Goal: Navigation & Orientation: Find specific page/section

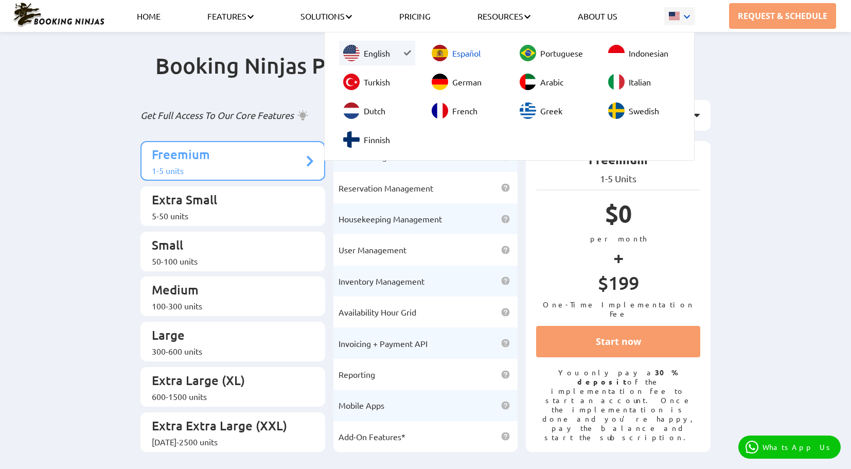
click at [476, 51] on link "Español" at bounding box center [465, 53] width 76 height 25
click at [459, 57] on link "Español" at bounding box center [465, 53] width 76 height 25
click at [446, 49] on span at bounding box center [439, 53] width 16 height 16
click at [473, 58] on link "Español" at bounding box center [465, 53] width 76 height 25
click at [469, 50] on link "Español" at bounding box center [465, 53] width 76 height 25
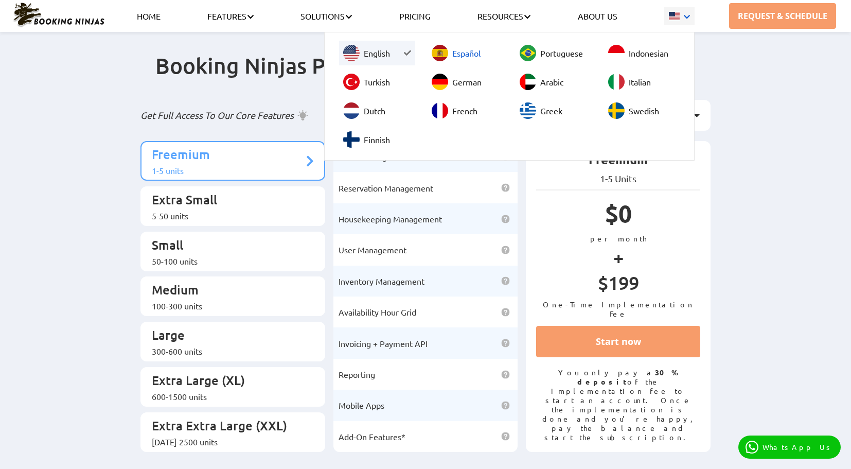
click at [447, 53] on span at bounding box center [439, 53] width 16 height 16
click at [556, 49] on link "Portuguese" at bounding box center [553, 53] width 76 height 25
click at [453, 64] on link "Español" at bounding box center [465, 53] width 76 height 25
drag, startPoint x: 469, startPoint y: 57, endPoint x: 472, endPoint y: 65, distance: 8.3
click at [469, 57] on link "Español" at bounding box center [465, 53] width 76 height 25
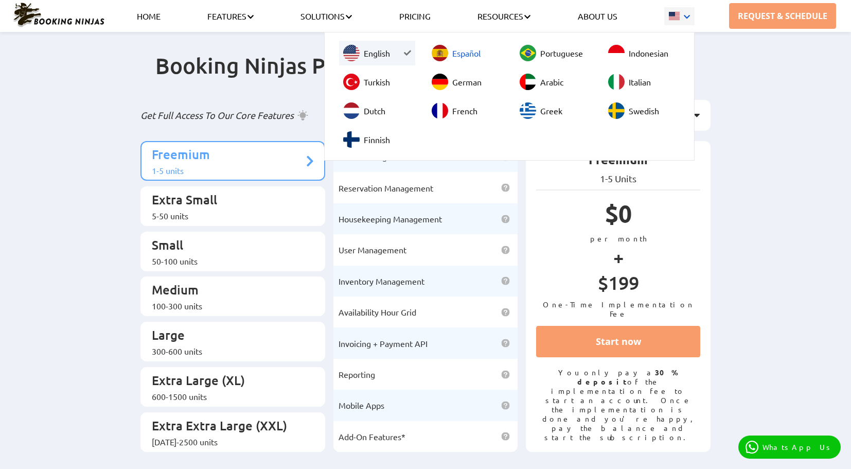
click at [460, 56] on link "Español" at bounding box center [465, 53] width 76 height 25
drag, startPoint x: 459, startPoint y: 54, endPoint x: 451, endPoint y: 55, distance: 8.8
click at [459, 54] on link "Español" at bounding box center [465, 53] width 76 height 25
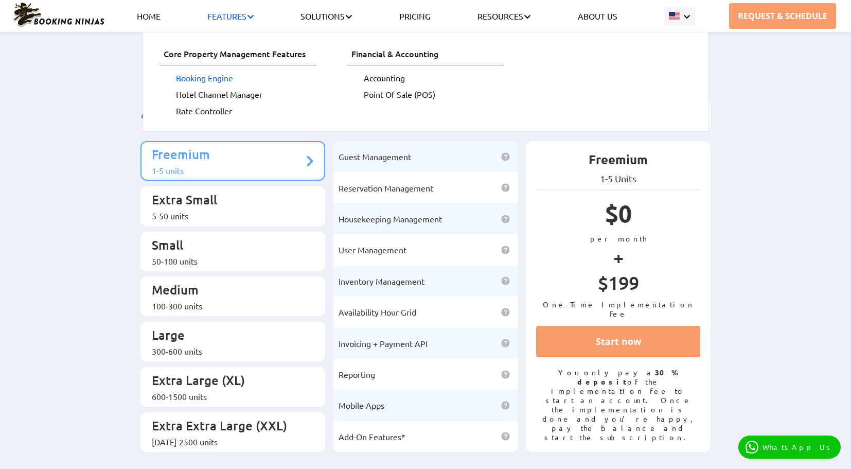
click at [206, 78] on link "Booking Engine" at bounding box center [246, 77] width 140 height 16
